Goal: Task Accomplishment & Management: Use online tool/utility

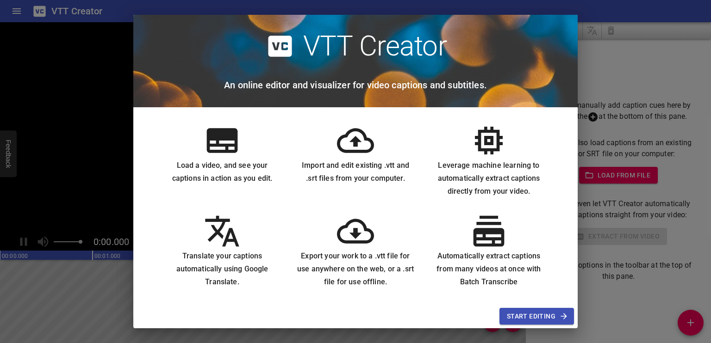
click at [354, 148] on icon at bounding box center [355, 140] width 37 height 37
click at [353, 149] on icon at bounding box center [355, 140] width 37 height 37
drag, startPoint x: 342, startPoint y: 130, endPoint x: 552, endPoint y: 318, distance: 281.9
click at [552, 318] on div "VTT Creator An online editor and visualizer for video captions and subtitles. L…" at bounding box center [355, 172] width 444 height 314
click at [552, 318] on span "Start Editing" at bounding box center [537, 317] width 60 height 12
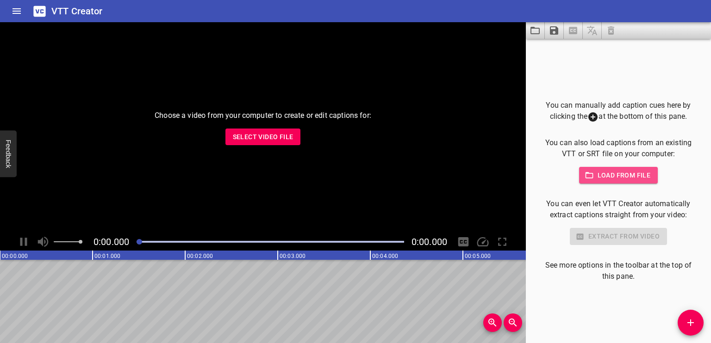
click at [631, 172] on span "Load from file" at bounding box center [618, 176] width 64 height 12
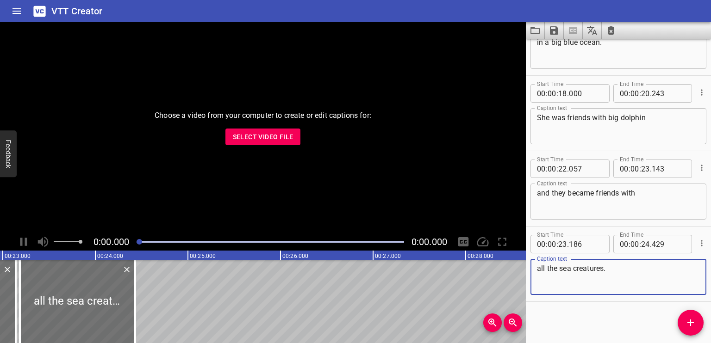
scroll to position [0, 2125]
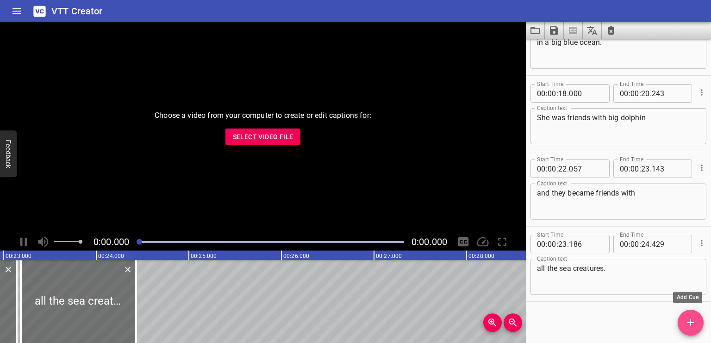
click at [683, 320] on span "Add Cue" at bounding box center [691, 323] width 26 height 11
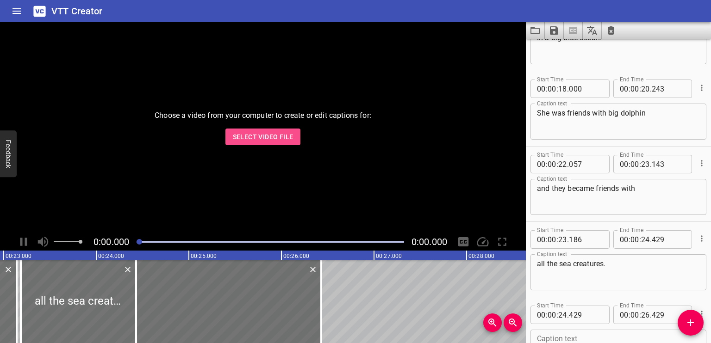
click at [260, 140] on span "Select Video File" at bounding box center [263, 137] width 61 height 12
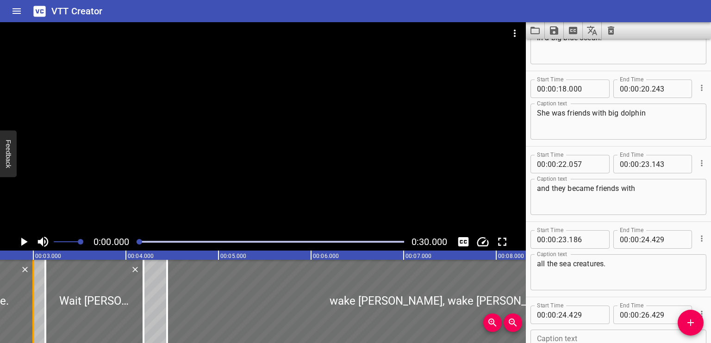
scroll to position [0, 0]
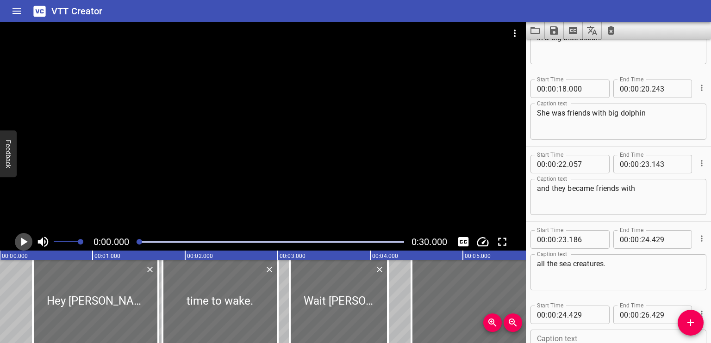
click at [24, 241] on icon "Play/Pause" at bounding box center [24, 242] width 6 height 8
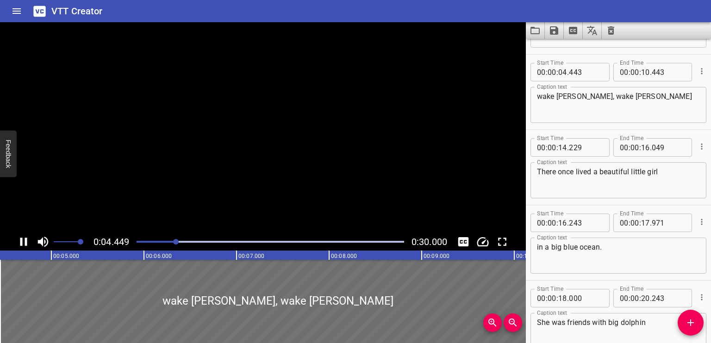
scroll to position [226, 0]
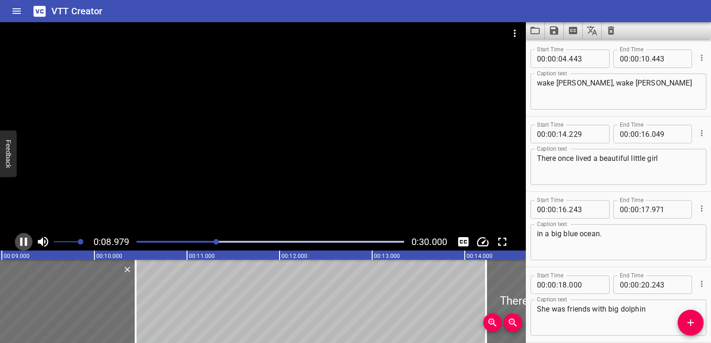
click at [28, 241] on icon "Play/Pause" at bounding box center [24, 242] width 14 height 14
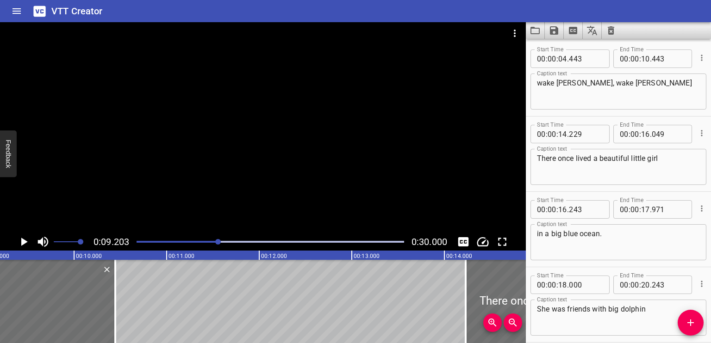
click at [387, 243] on div "Play progress" at bounding box center [271, 242] width 268 height 2
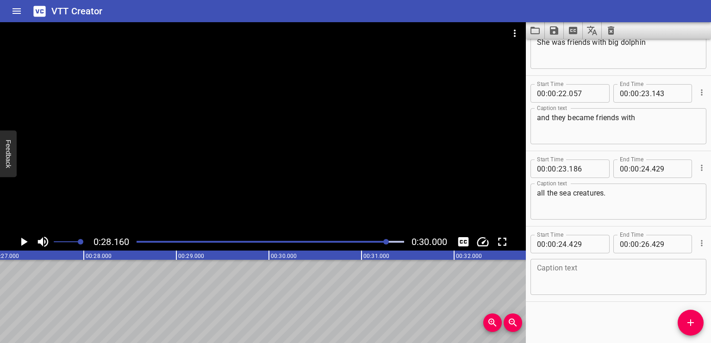
scroll to position [0, 2607]
click at [352, 239] on div at bounding box center [270, 242] width 279 height 13
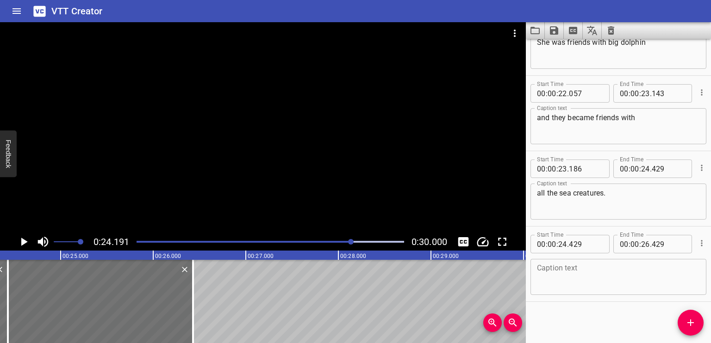
scroll to position [0, 0]
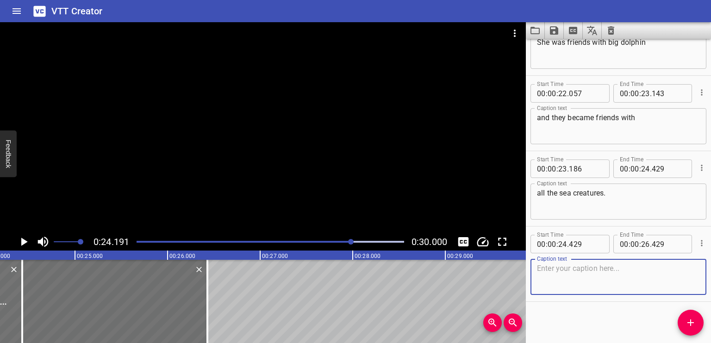
click at [562, 269] on textarea at bounding box center [618, 277] width 163 height 26
click at [552, 268] on textarea at bounding box center [618, 277] width 163 height 26
paste textarea "Meet [PERSON_NAME] ignite curiosity endless fun"
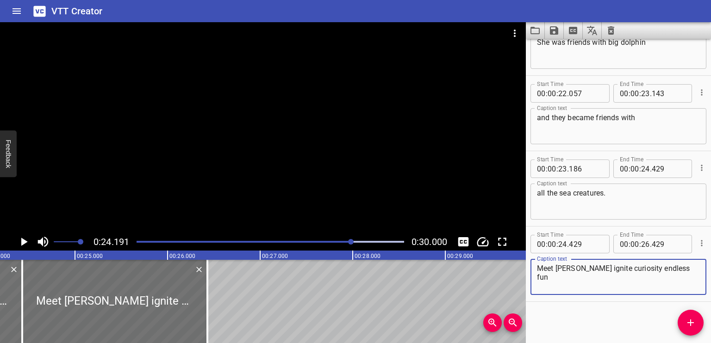
type textarea "Meet [PERSON_NAME] ignite curiosity endless fun"
click at [335, 239] on div at bounding box center [270, 242] width 279 height 13
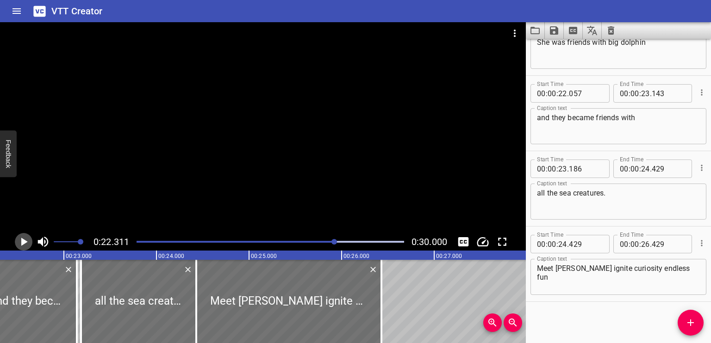
click at [24, 241] on icon "Play/Pause" at bounding box center [24, 242] width 6 height 8
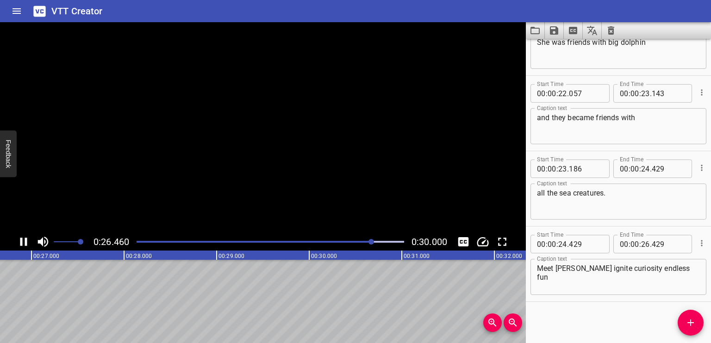
click at [15, 233] on button "Play/Pause" at bounding box center [24, 242] width 18 height 18
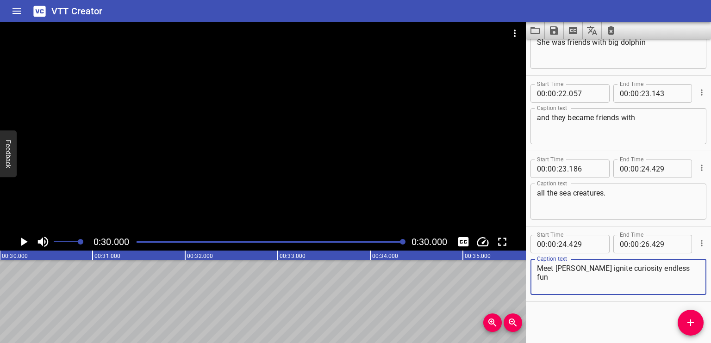
click at [669, 269] on textarea "Meet [PERSON_NAME] ignite curiosity endless fun" at bounding box center [618, 277] width 163 height 26
drag, startPoint x: 669, startPoint y: 269, endPoint x: 574, endPoint y: 267, distance: 94.4
click at [574, 267] on textarea "Meet [PERSON_NAME] ignite curiosity endless fun" at bounding box center [618, 277] width 163 height 26
type textarea "Meet [PERSON_NAME]"
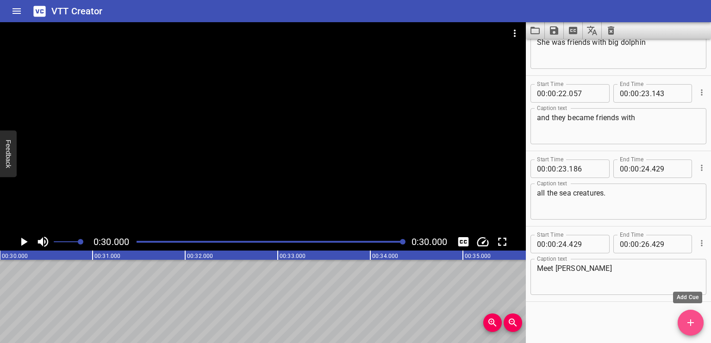
click at [695, 322] on icon "Add Cue" at bounding box center [690, 323] width 11 height 11
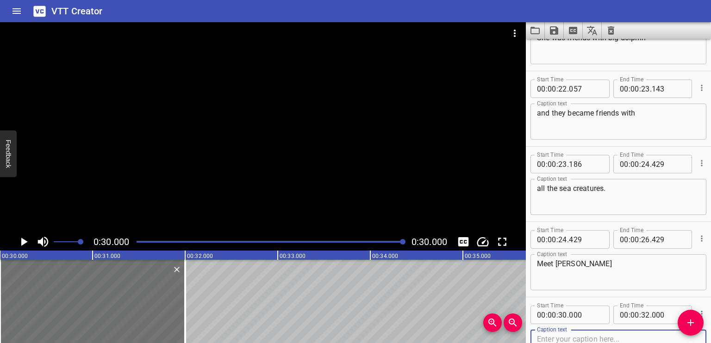
scroll to position [568, 0]
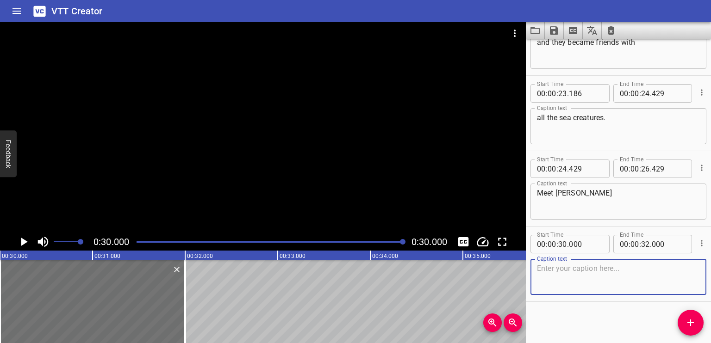
click at [598, 264] on textarea at bounding box center [618, 277] width 163 height 26
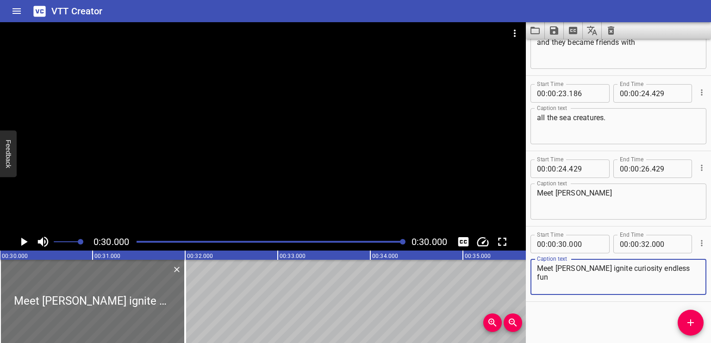
click at [575, 266] on textarea "Meet [PERSON_NAME] ignite curiosity endless fun" at bounding box center [618, 277] width 163 height 26
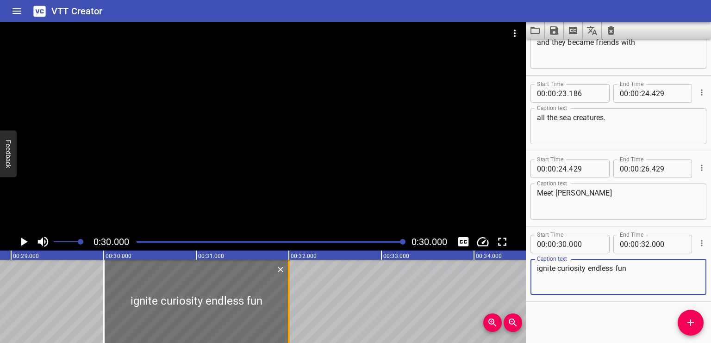
scroll to position [0, 2632]
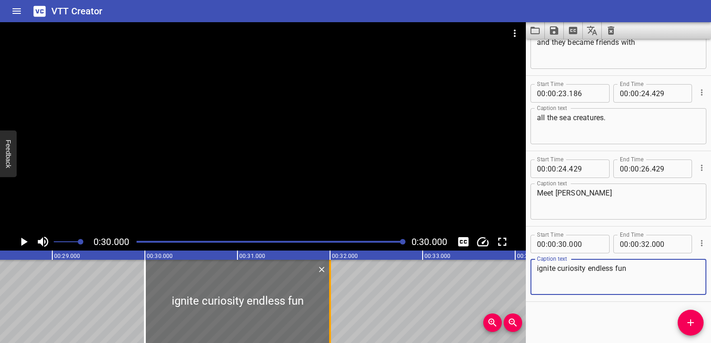
type textarea "ignite curiosity endless fun"
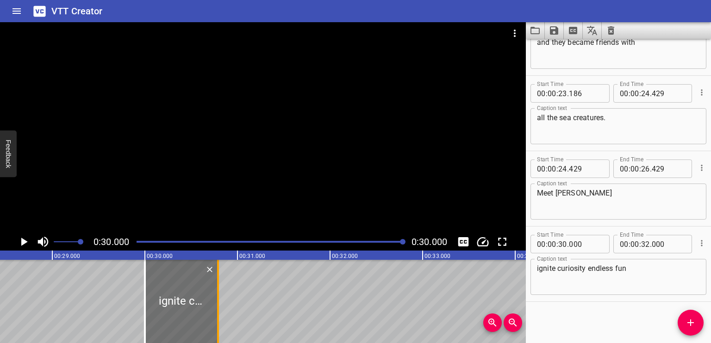
drag, startPoint x: 329, startPoint y: 296, endPoint x: 217, endPoint y: 303, distance: 112.3
click at [217, 303] on div at bounding box center [218, 301] width 2 height 83
type input "30"
type input "790"
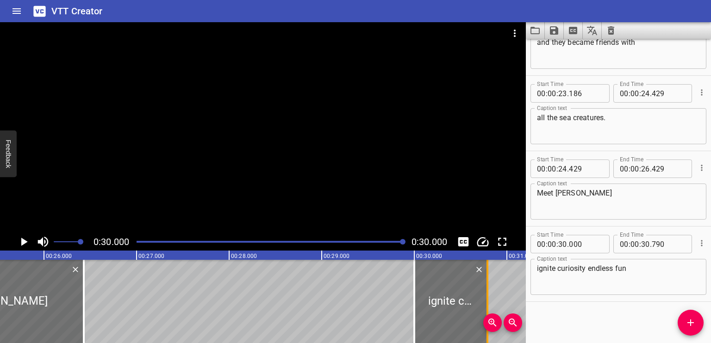
scroll to position [0, 2362]
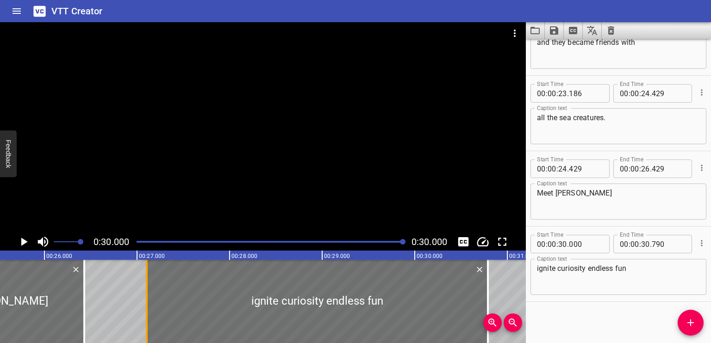
drag, startPoint x: 415, startPoint y: 295, endPoint x: 148, endPoint y: 316, distance: 267.9
click at [148, 316] on div at bounding box center [147, 301] width 2 height 83
type input "27"
type input "115"
click at [383, 240] on div at bounding box center [270, 242] width 279 height 13
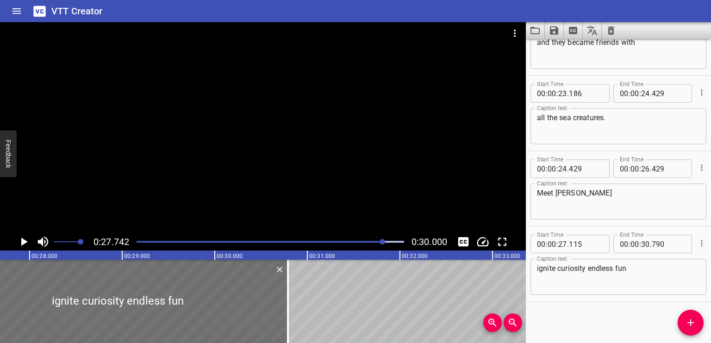
scroll to position [0, 2568]
click at [363, 240] on div at bounding box center [270, 242] width 279 height 13
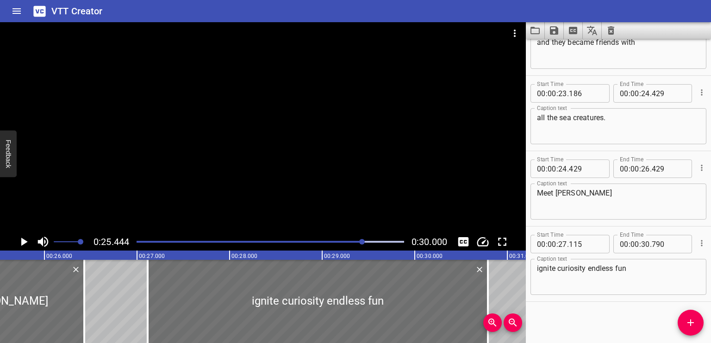
scroll to position [0, 2355]
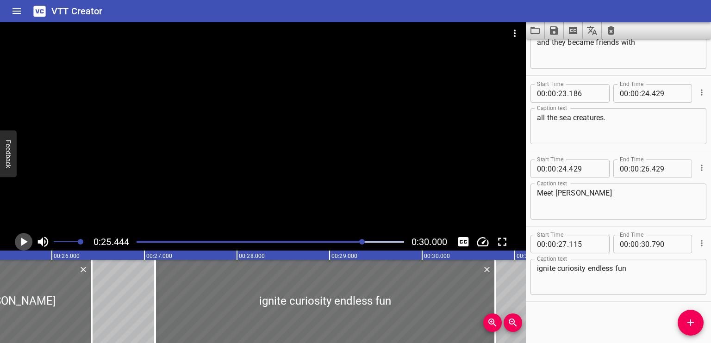
click at [19, 238] on icon "Play/Pause" at bounding box center [24, 242] width 14 height 14
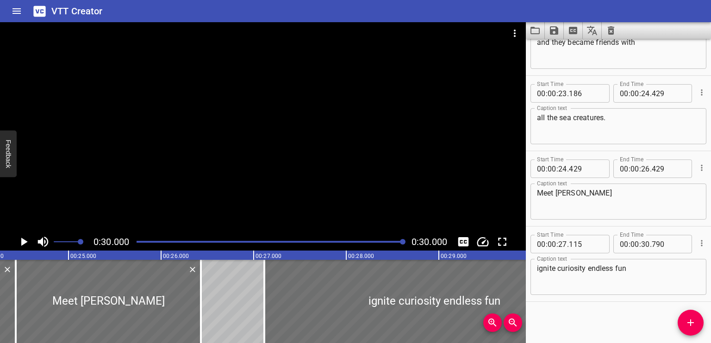
scroll to position [0, 2238]
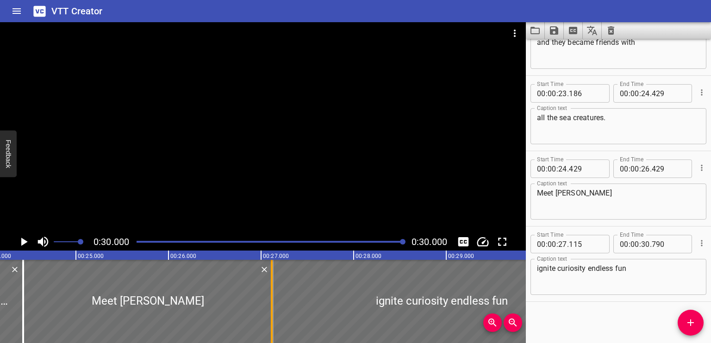
drag, startPoint x: 207, startPoint y: 289, endPoint x: 272, endPoint y: 299, distance: 65.0
click at [272, 299] on div "Hey [PERSON_NAME], time to wake. Wait [PERSON_NAME] wake [PERSON_NAME], wake [P…" at bounding box center [539, 301] width 5554 height 83
type input "27"
type input "124"
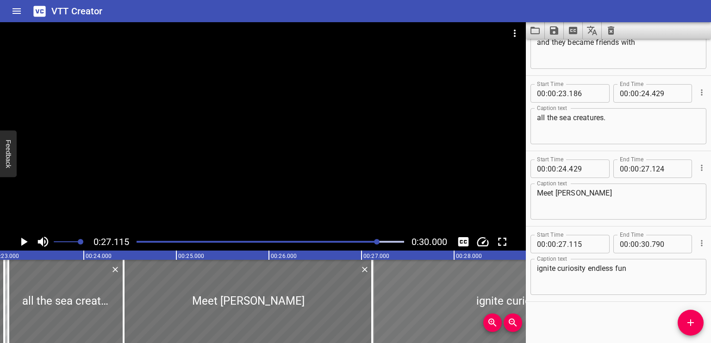
scroll to position [0, 2123]
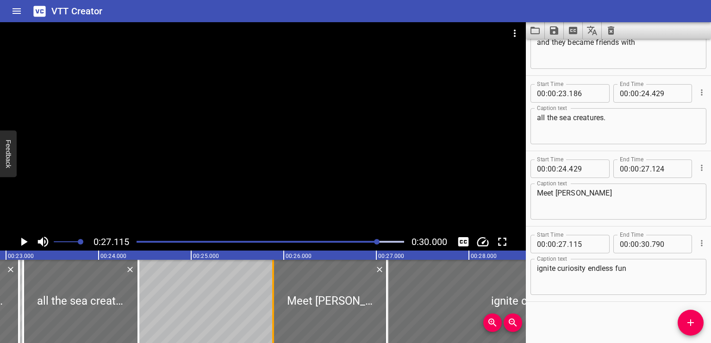
drag, startPoint x: 141, startPoint y: 302, endPoint x: 293, endPoint y: 302, distance: 151.8
click at [278, 302] on div at bounding box center [272, 301] width 9 height 83
type input "26"
type input "069"
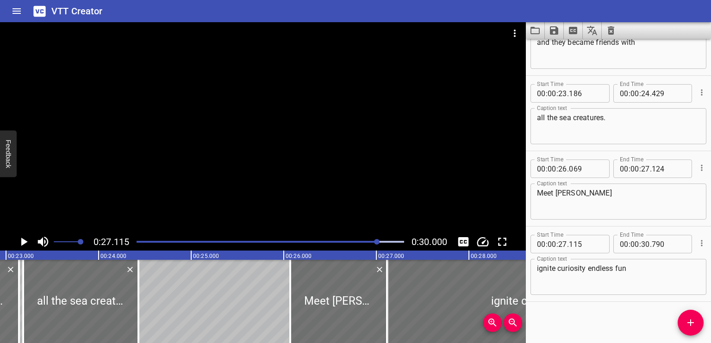
click at [361, 243] on div "Play progress" at bounding box center [245, 242] width 268 height 2
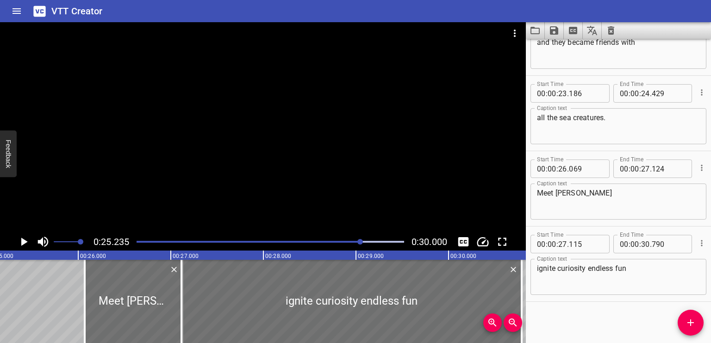
scroll to position [0, 2336]
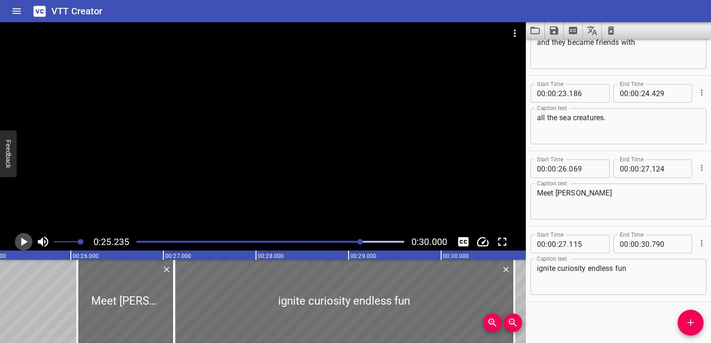
click at [24, 241] on icon "Play/Pause" at bounding box center [24, 242] width 6 height 8
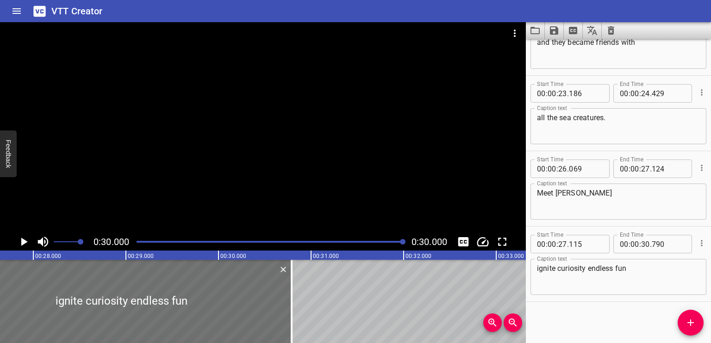
scroll to position [0, 2555]
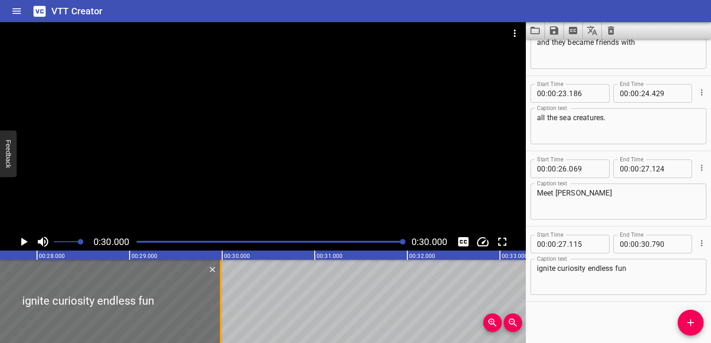
drag, startPoint x: 293, startPoint y: 294, endPoint x: 219, endPoint y: 298, distance: 74.6
click at [219, 298] on div at bounding box center [220, 301] width 9 height 83
type input "29"
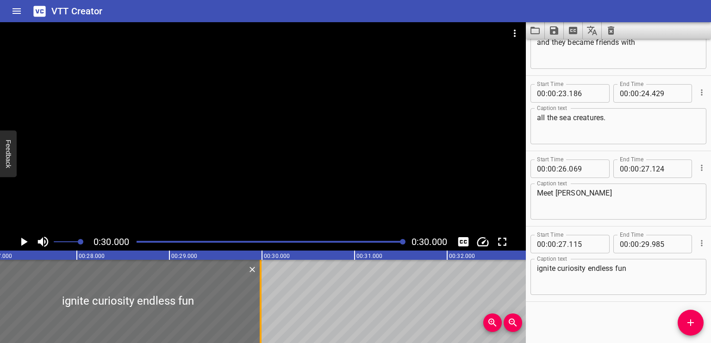
scroll to position [0, 2514]
click at [264, 293] on div at bounding box center [262, 301] width 9 height 83
type input "995"
click at [265, 293] on div at bounding box center [262, 301] width 9 height 83
type input "30"
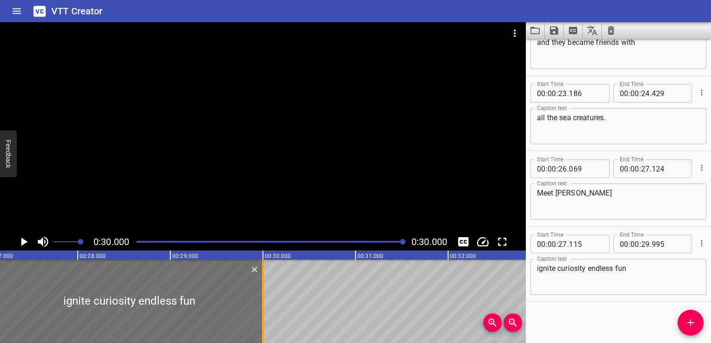
type input "000"
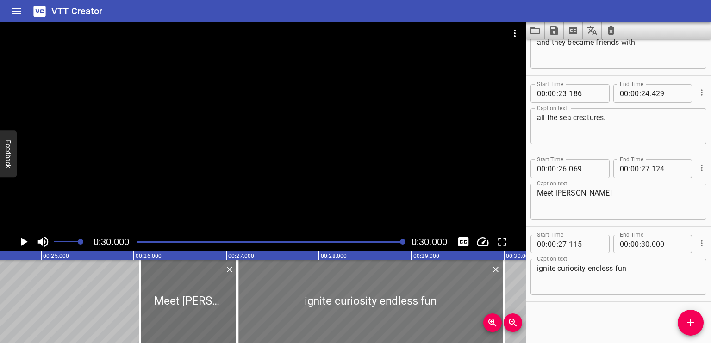
scroll to position [0, 2273]
drag, startPoint x: 141, startPoint y: 290, endPoint x: 156, endPoint y: 295, distance: 16.0
click at [156, 295] on div at bounding box center [156, 301] width 2 height 83
type input "234"
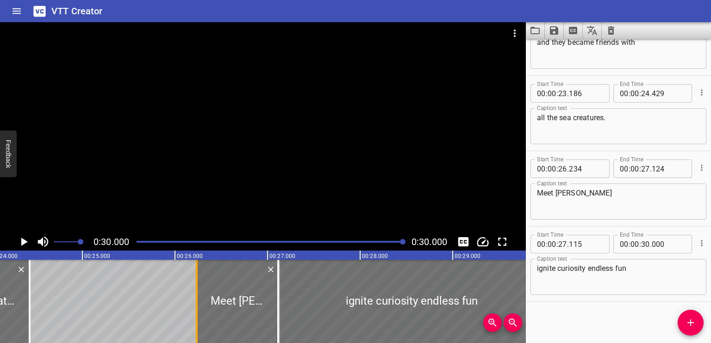
scroll to position [0, 2225]
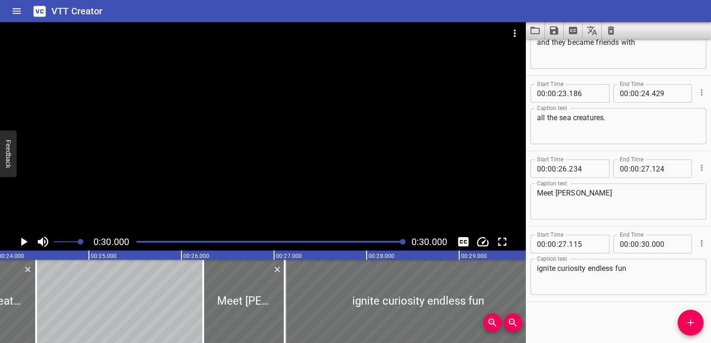
click at [362, 239] on div at bounding box center [270, 242] width 279 height 13
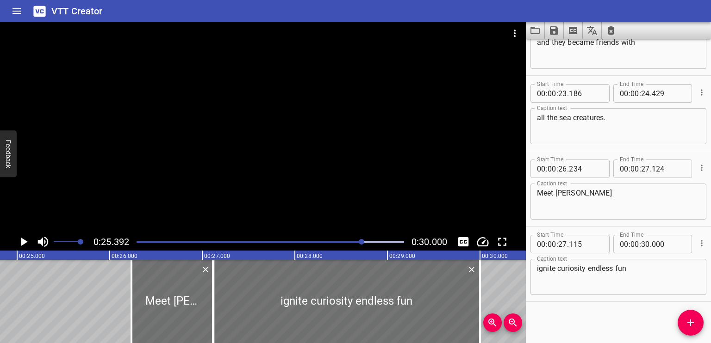
scroll to position [0, 2350]
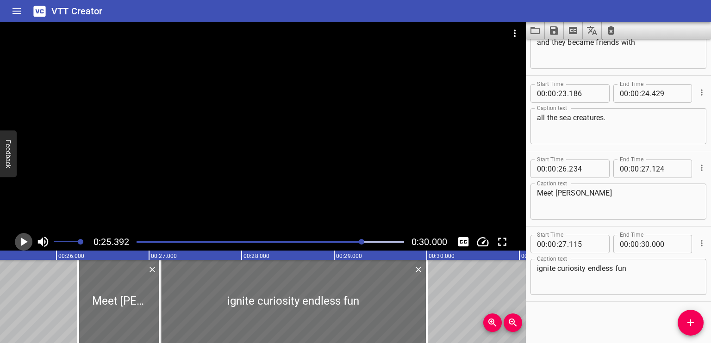
click at [20, 246] on icon "Play/Pause" at bounding box center [24, 242] width 14 height 14
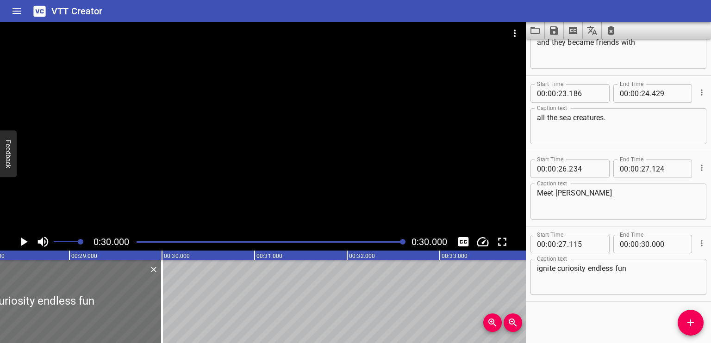
scroll to position [0, 2614]
click at [270, 242] on div "Play progress" at bounding box center [271, 242] width 268 height 2
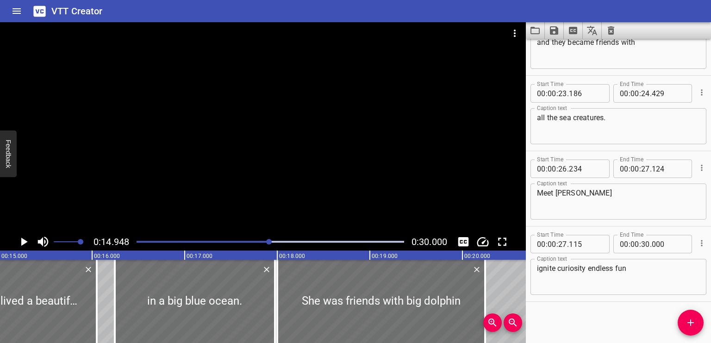
scroll to position [0, 1383]
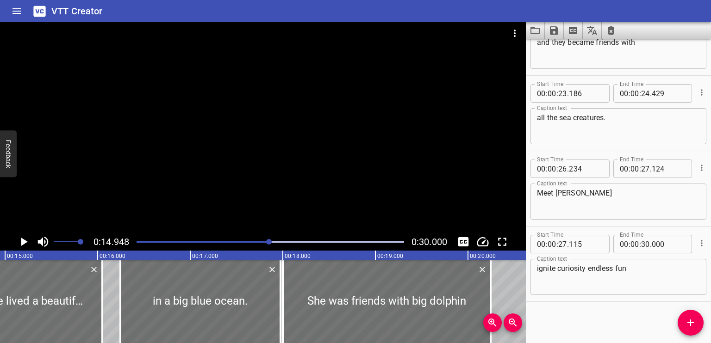
click at [322, 224] on div at bounding box center [263, 127] width 526 height 211
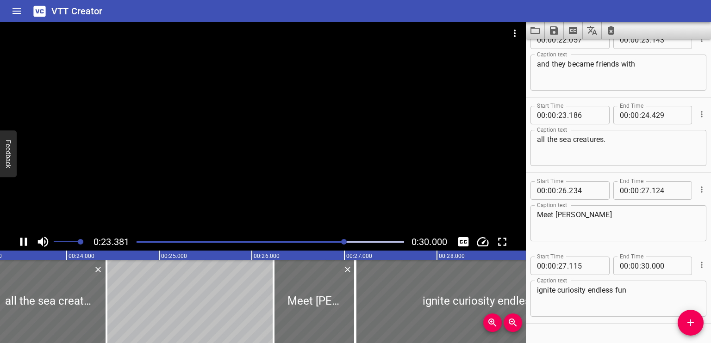
scroll to position [568, 0]
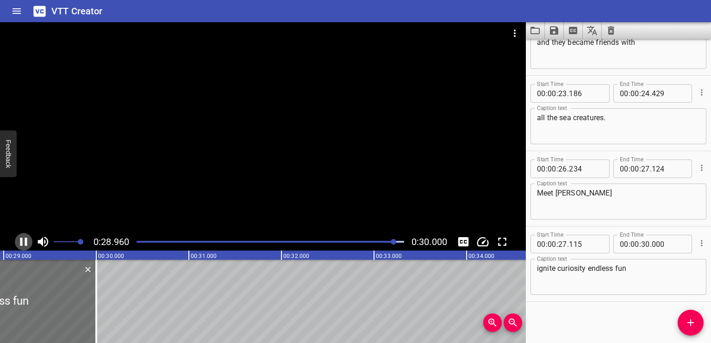
click at [28, 241] on icon "Play/Pause" at bounding box center [24, 242] width 14 height 14
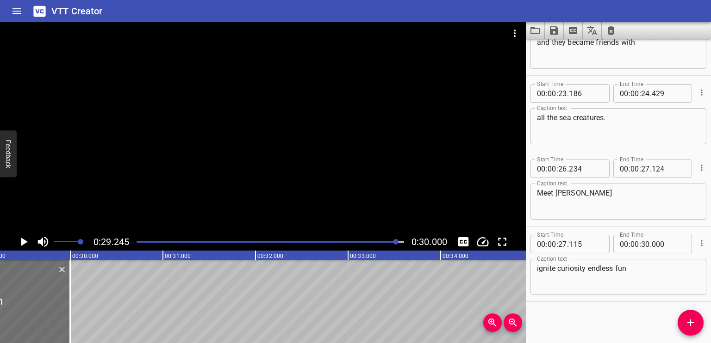
click at [249, 209] on div at bounding box center [263, 127] width 526 height 211
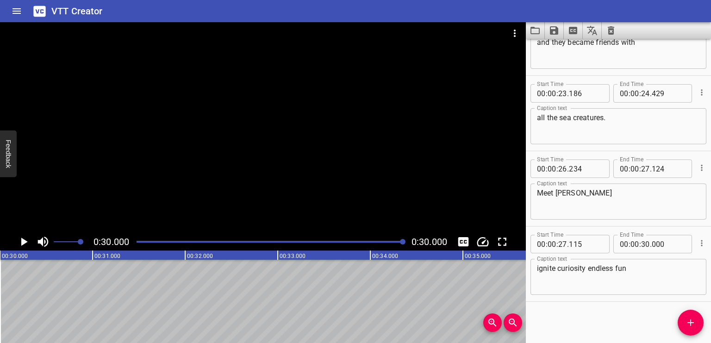
click at [249, 209] on div at bounding box center [263, 127] width 526 height 211
click at [701, 242] on icon "Cue Options" at bounding box center [701, 243] width 1 height 6
click at [708, 212] on div at bounding box center [355, 171] width 711 height 343
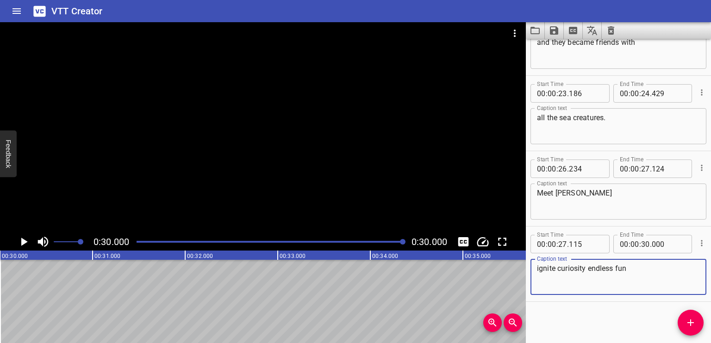
click at [589, 288] on textarea "ignite curiosity endless fun" at bounding box center [618, 277] width 163 height 26
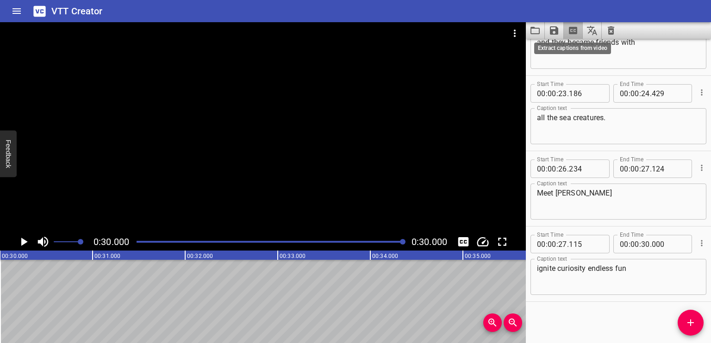
click at [570, 30] on icon "Extract captions from video" at bounding box center [573, 30] width 8 height 7
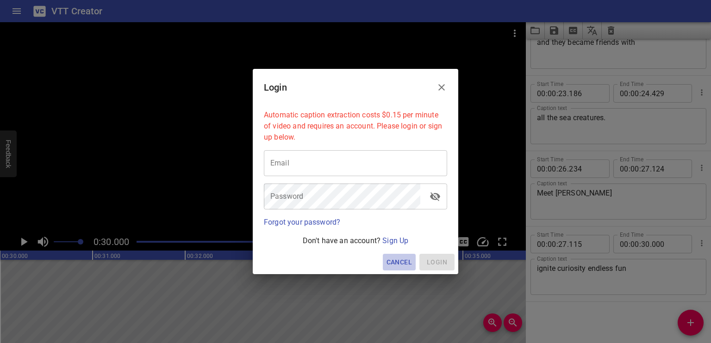
click at [399, 262] on span "Cancel" at bounding box center [398, 263] width 25 height 12
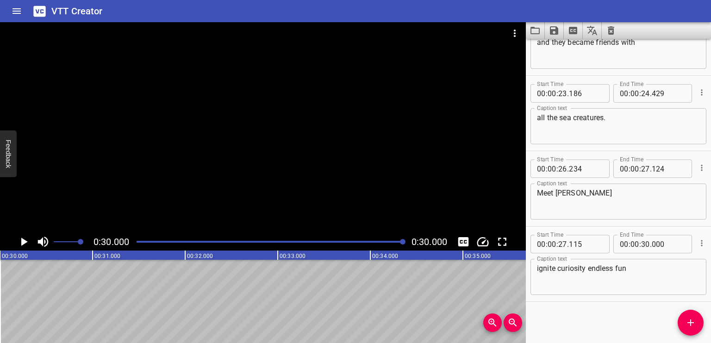
click at [314, 208] on div at bounding box center [263, 127] width 526 height 211
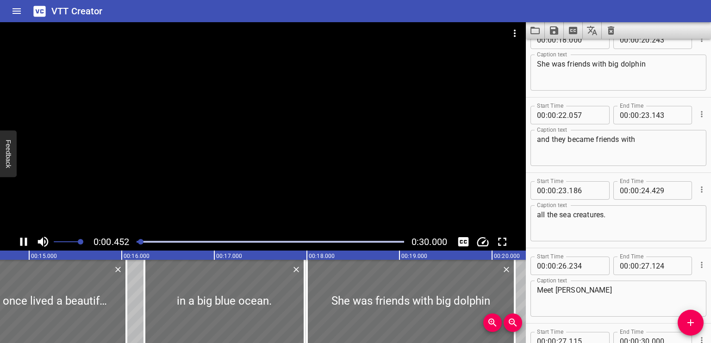
scroll to position [0, 1033]
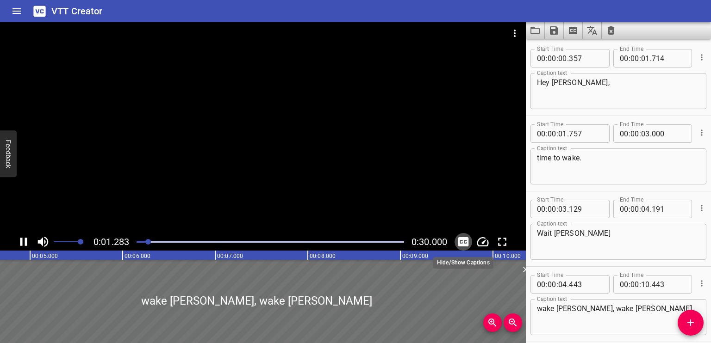
click at [462, 242] on icon "Toggle captions" at bounding box center [463, 241] width 11 height 9
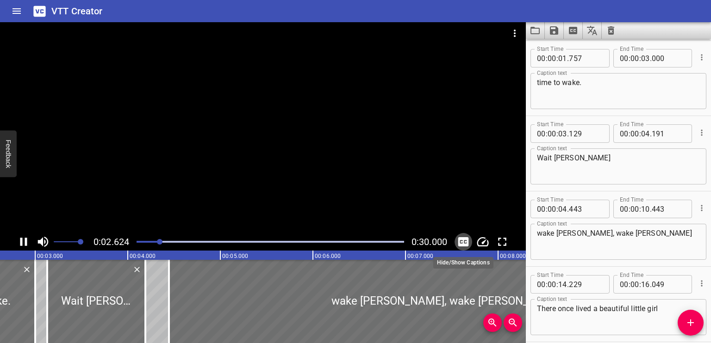
click at [462, 242] on icon "Toggle captions" at bounding box center [463, 241] width 11 height 9
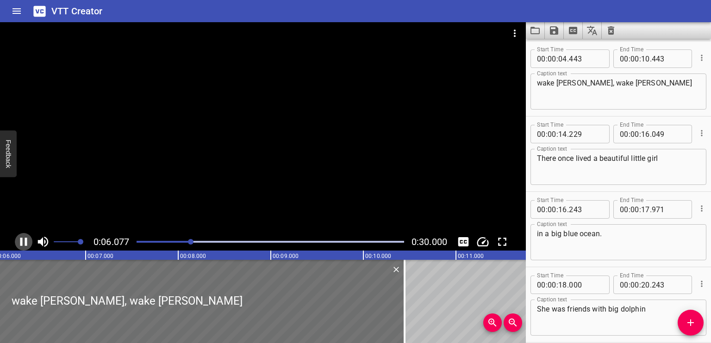
click at [28, 246] on icon "Play/Pause" at bounding box center [24, 242] width 14 height 14
